Goal: Information Seeking & Learning: Learn about a topic

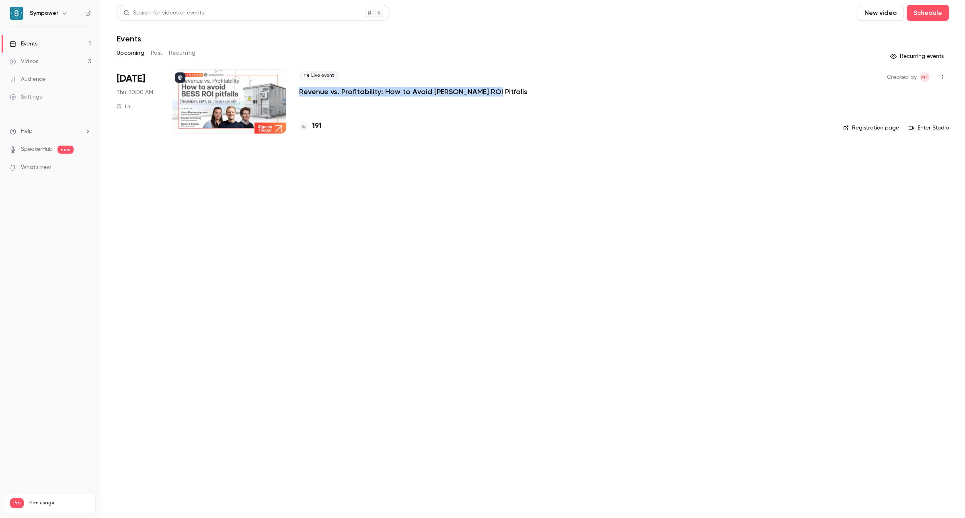
drag, startPoint x: 498, startPoint y: 92, endPoint x: 298, endPoint y: 90, distance: 199.9
click at [298, 90] on li "Sep 25 Thu, 10:00 AM 1 h Live event Revenue vs. Profitability: How to Avoid BES…" at bounding box center [533, 106] width 832 height 74
copy p "Revenue vs. Profitability: How to Avoid [PERSON_NAME] ROI Pitfalls"
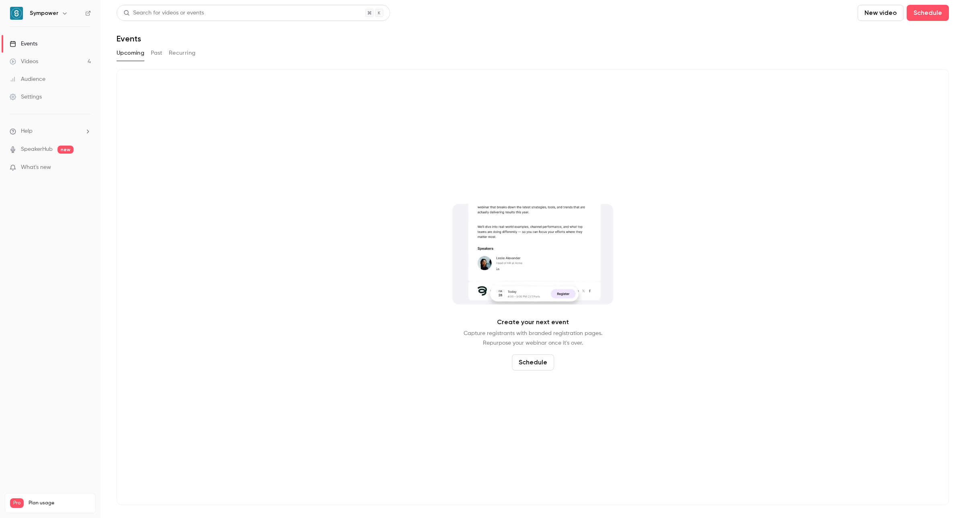
click at [160, 54] on button "Past" at bounding box center [157, 53] width 12 height 13
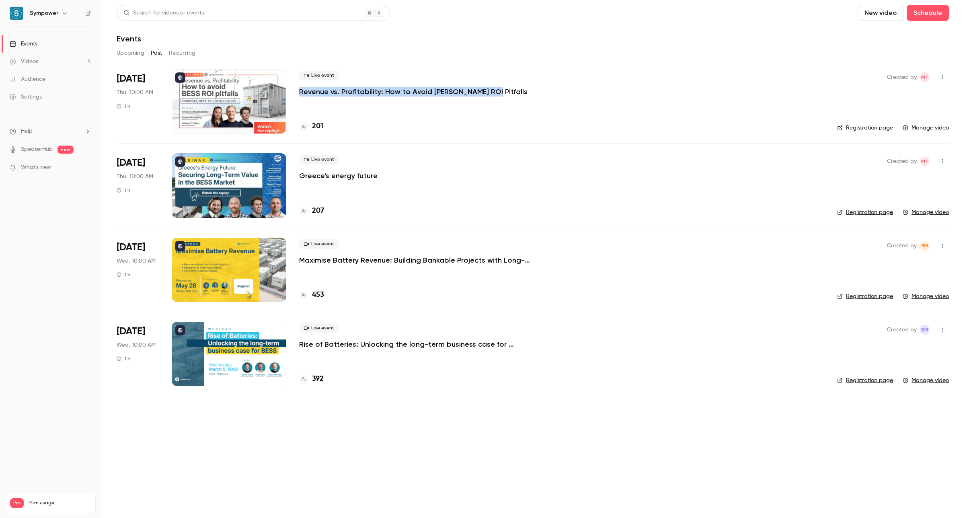
drag, startPoint x: 510, startPoint y: 93, endPoint x: 299, endPoint y: 93, distance: 211.1
click at [299, 93] on div "Live event Revenue vs. Profitability: How to Avoid [PERSON_NAME] ROI Pitfalls" at bounding box center [561, 84] width 525 height 26
copy p "Revenue vs. Profitability: How to Avoid [PERSON_NAME] ROI Pitfalls"
